Goal: Find specific page/section: Find specific page/section

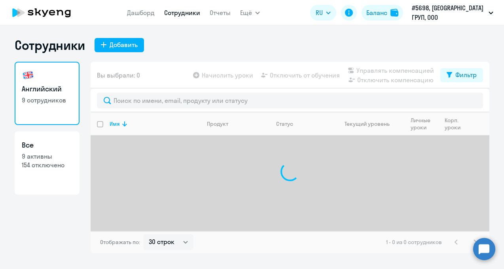
select select "30"
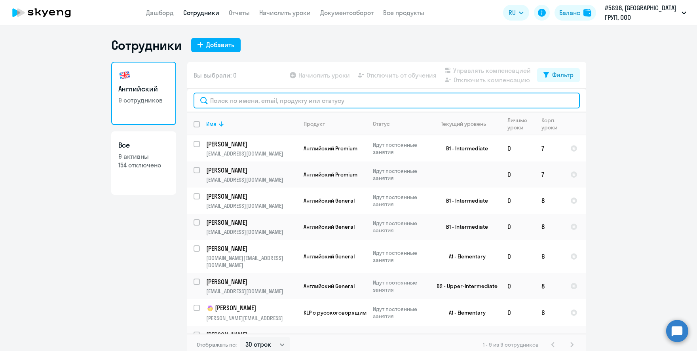
click at [234, 104] on input "text" at bounding box center [386, 101] width 386 height 16
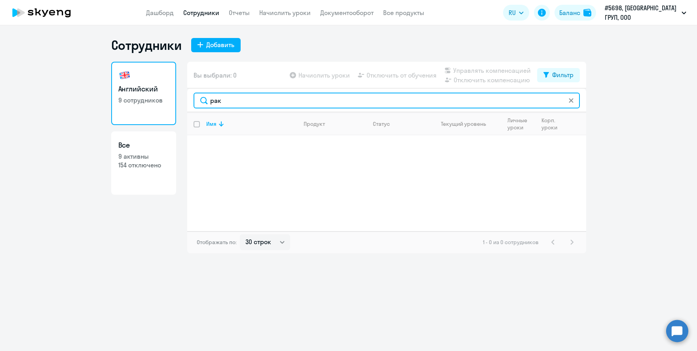
drag, startPoint x: 234, startPoint y: 104, endPoint x: 195, endPoint y: 98, distance: 39.3
click at [195, 98] on input "рак" at bounding box center [386, 101] width 386 height 16
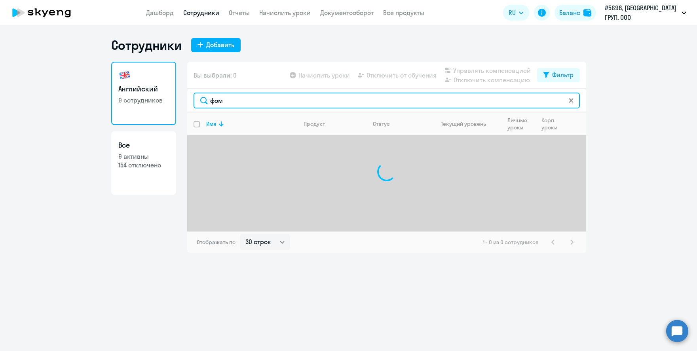
type input "фоме"
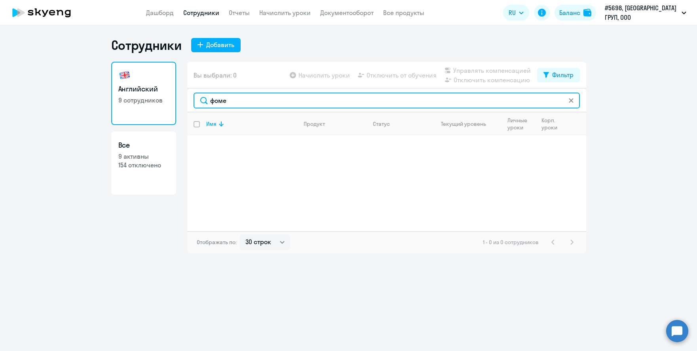
drag, startPoint x: 245, startPoint y: 100, endPoint x: 180, endPoint y: 104, distance: 65.4
click at [180, 104] on div "Английский 9 сотрудников Все 9 активны 154 отключено Вы выбрали: 0 Начислить ур…" at bounding box center [348, 157] width 475 height 191
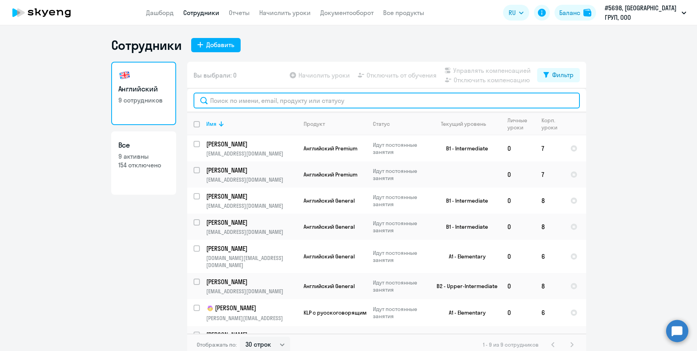
click at [284, 102] on input "text" at bounding box center [386, 101] width 386 height 16
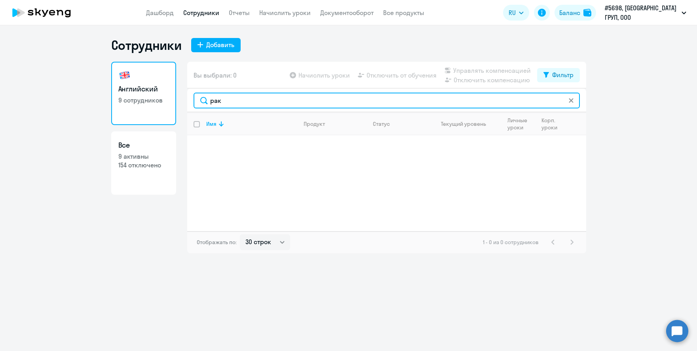
drag, startPoint x: 238, startPoint y: 102, endPoint x: 179, endPoint y: 91, distance: 60.4
click at [180, 91] on div "Английский 9 сотрудников Все 9 активны 154 отключено Вы выбрали: 0 Начислить ур…" at bounding box center [348, 157] width 475 height 191
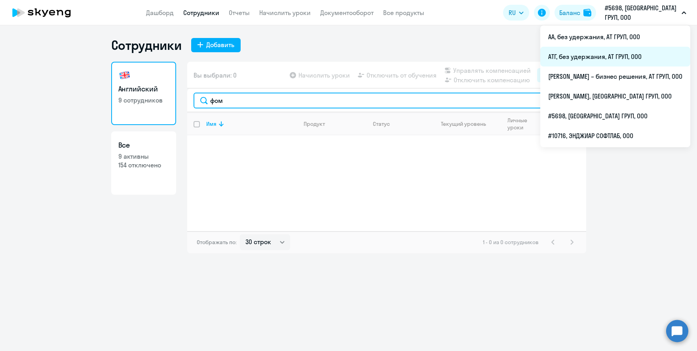
type input "фом"
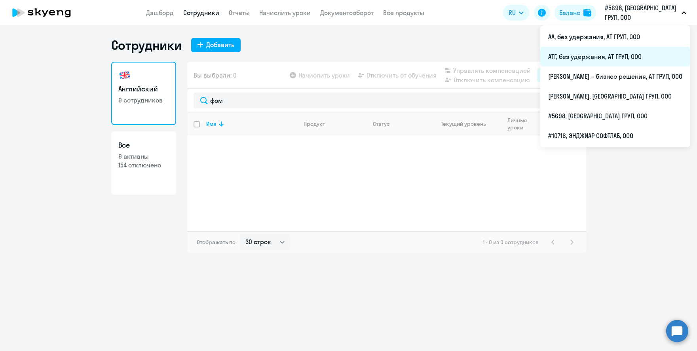
click at [503, 59] on li "АТГ, без удержания, АТ ГРУП, ООО" at bounding box center [615, 57] width 150 height 20
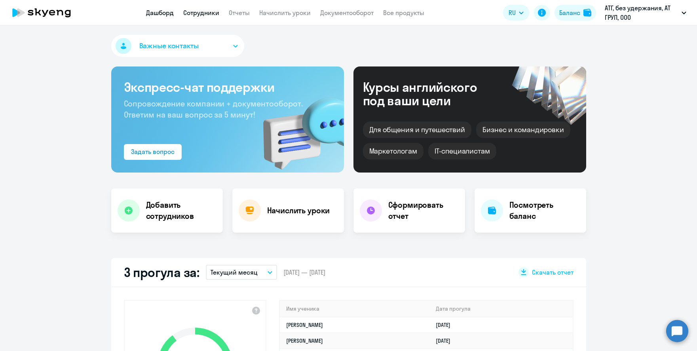
click at [205, 14] on link "Сотрудники" at bounding box center [201, 13] width 36 height 8
select select "30"
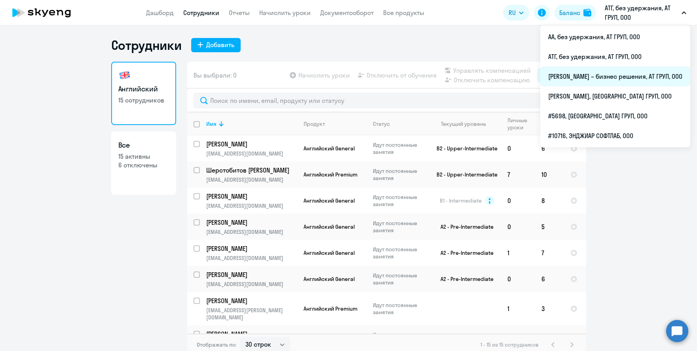
click at [503, 79] on li "[PERSON_NAME] – бизнес решения, АТ ГРУП, ООО" at bounding box center [615, 76] width 150 height 20
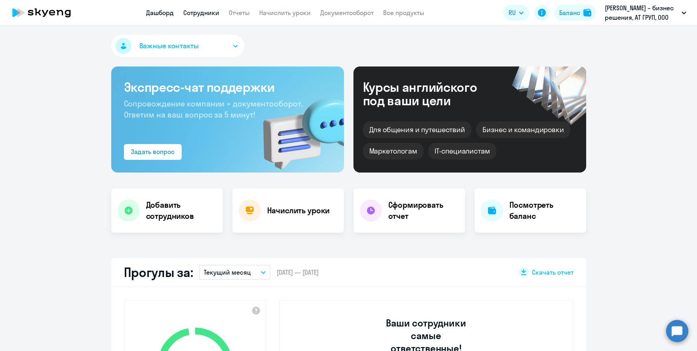
select select "30"
click at [209, 10] on link "Сотрудники" at bounding box center [201, 13] width 36 height 8
select select "30"
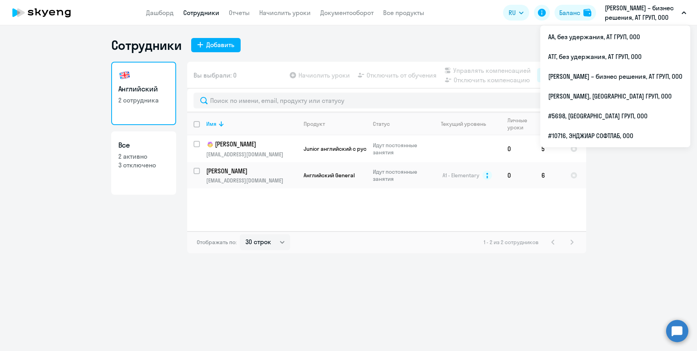
click at [503, 15] on p "[PERSON_NAME] – бизнес решения, АТ ГРУП, ООО" at bounding box center [641, 12] width 74 height 19
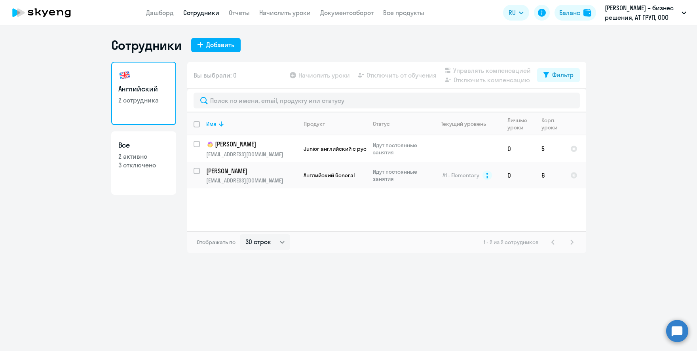
click at [503, 15] on p "[PERSON_NAME] – бизнес решения, АТ ГРУП, ООО" at bounding box center [641, 12] width 74 height 19
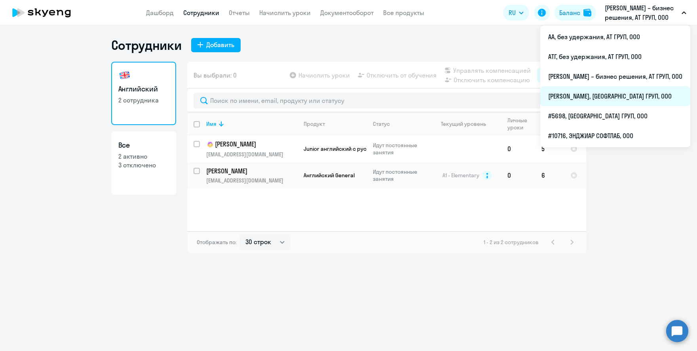
click at [503, 93] on li "[PERSON_NAME], [GEOGRAPHIC_DATA] ГРУП, ООО" at bounding box center [615, 96] width 150 height 20
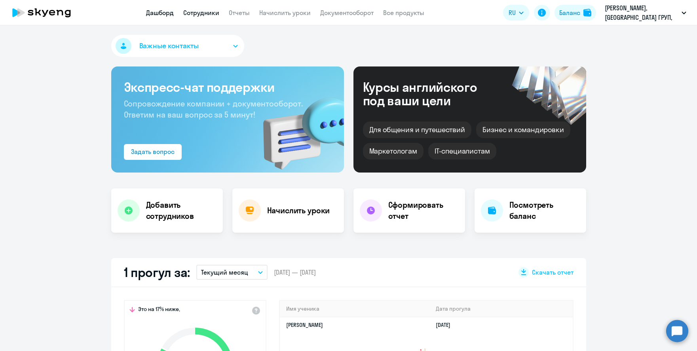
click at [203, 15] on link "Сотрудники" at bounding box center [201, 13] width 36 height 8
select select "30"
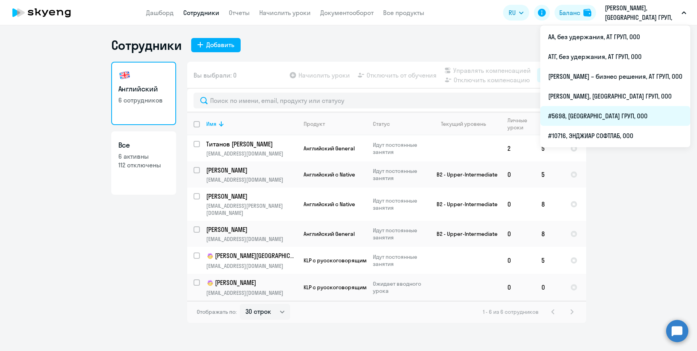
click at [503, 116] on li "#5698, [GEOGRAPHIC_DATA] ГРУП, ООО" at bounding box center [615, 116] width 150 height 20
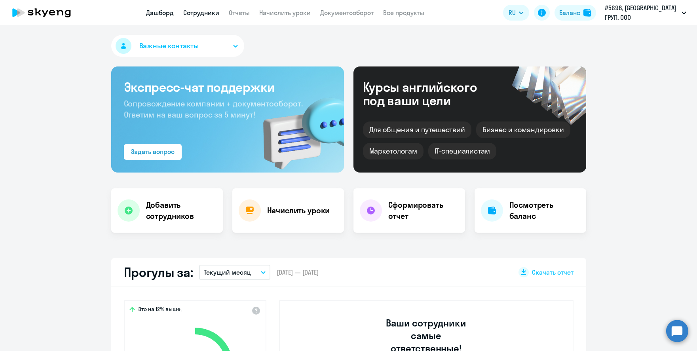
click at [202, 13] on link "Сотрудники" at bounding box center [201, 13] width 36 height 8
select select "30"
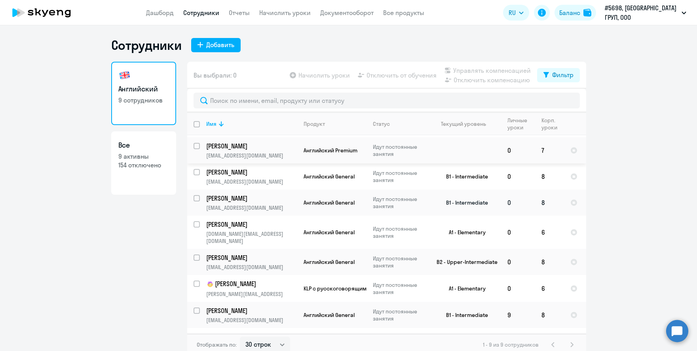
scroll to position [38, 0]
